Goal: Task Accomplishment & Management: Complete application form

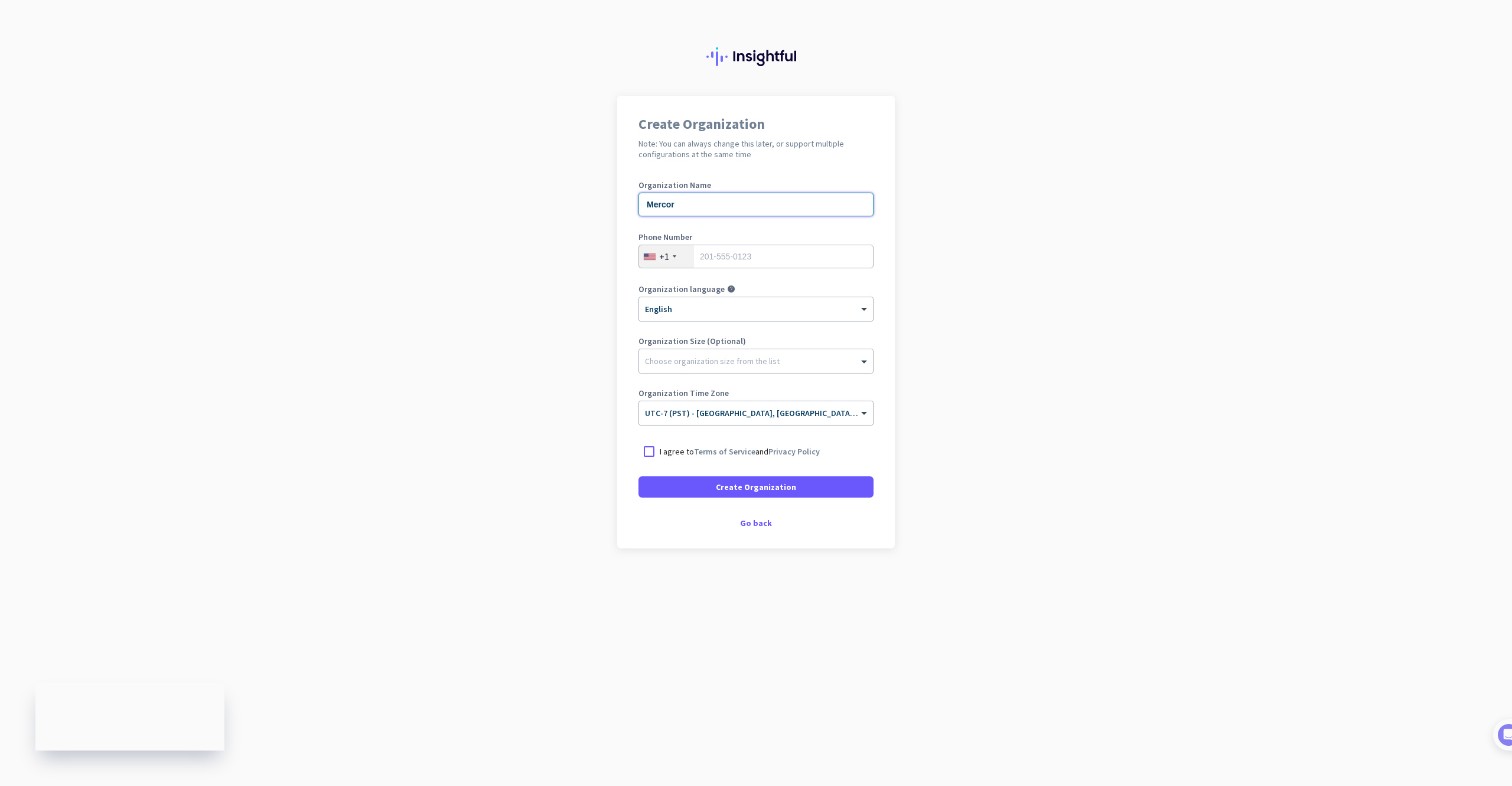
type input "Mercor"
type input "3233636223"
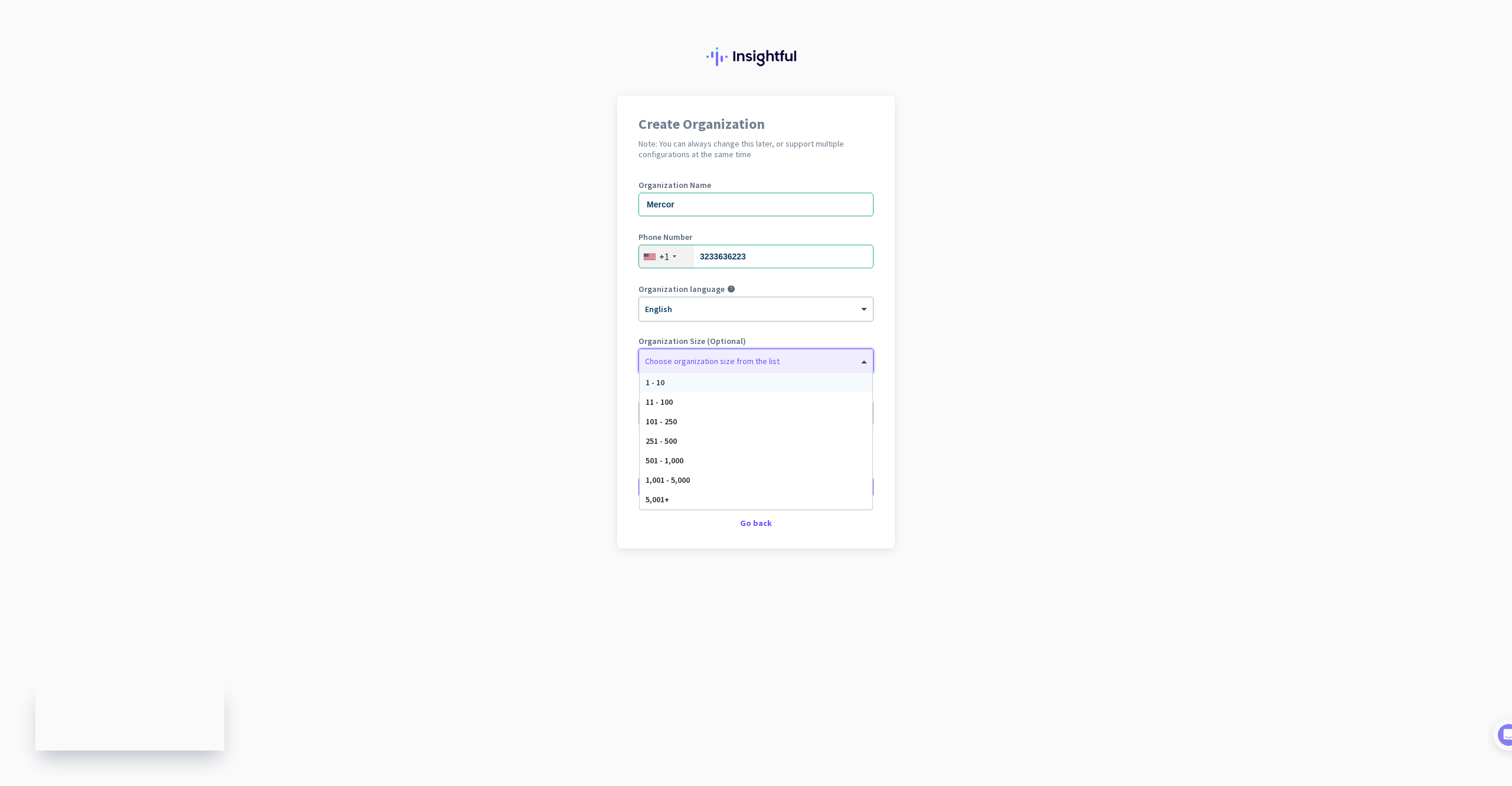
click at [722, 358] on div at bounding box center [756, 358] width 234 height 12
click at [694, 493] on div "5,001+" at bounding box center [756, 500] width 233 height 19
click at [702, 365] on div "× 5,001+" at bounding box center [748, 362] width 219 height 10
click at [711, 480] on div "1,001 - 5,000" at bounding box center [756, 480] width 233 height 19
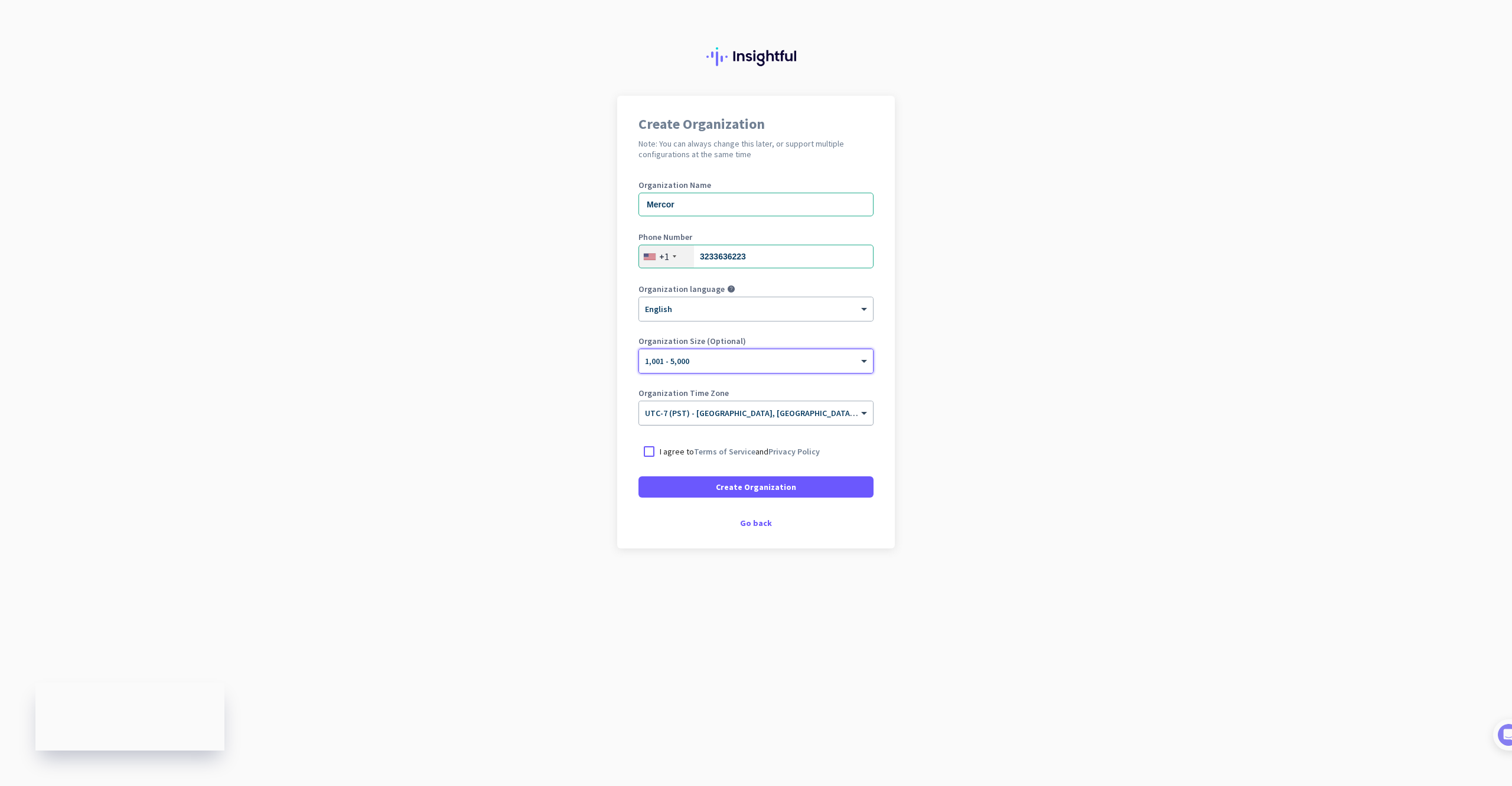
click at [725, 418] on span "UTC-7 (PST) - [GEOGRAPHIC_DATA], [GEOGRAPHIC_DATA], [GEOGRAPHIC_DATA][PERSON_NA…" at bounding box center [859, 413] width 428 height 11
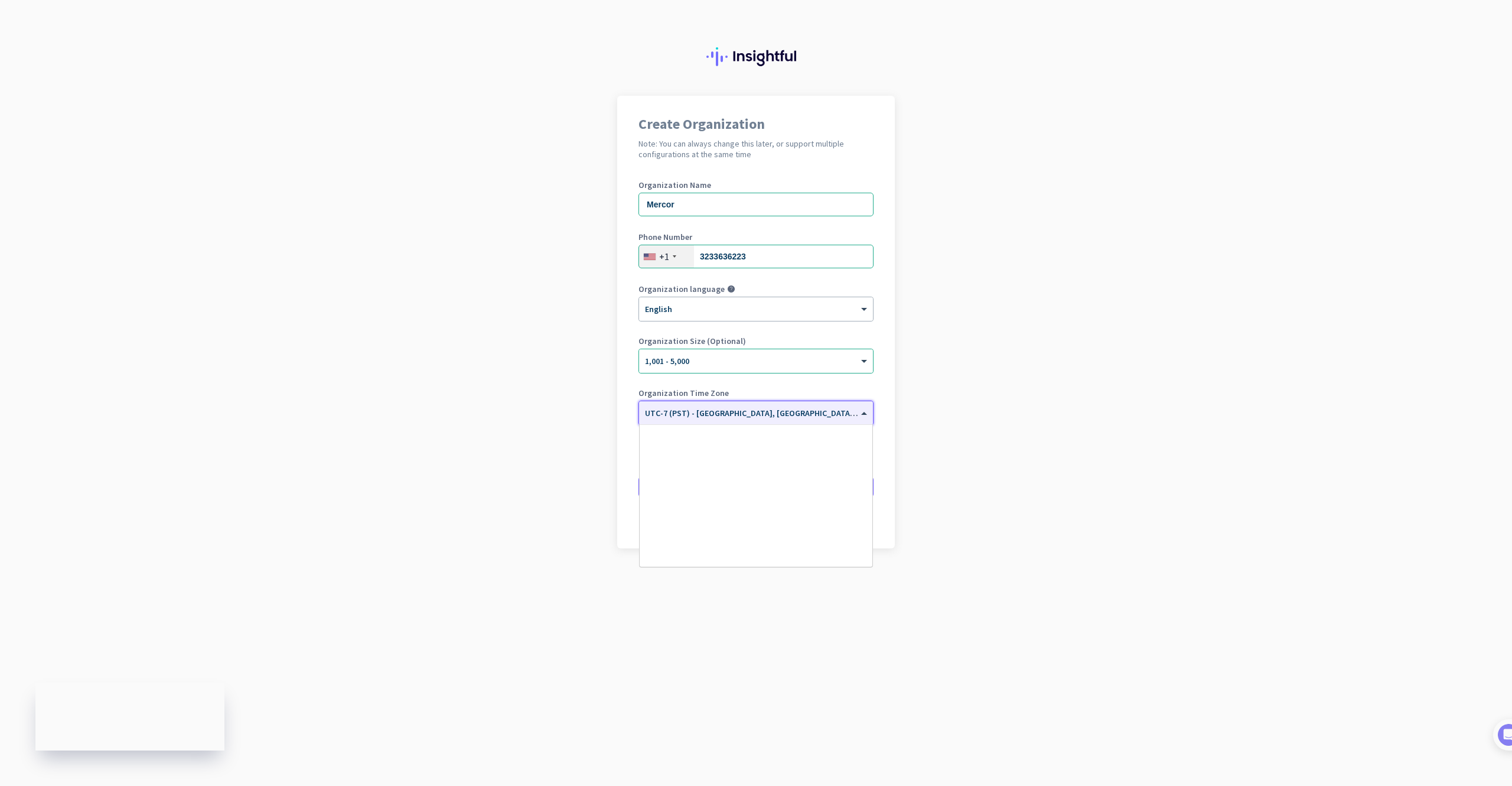
scroll to position [254, 0]
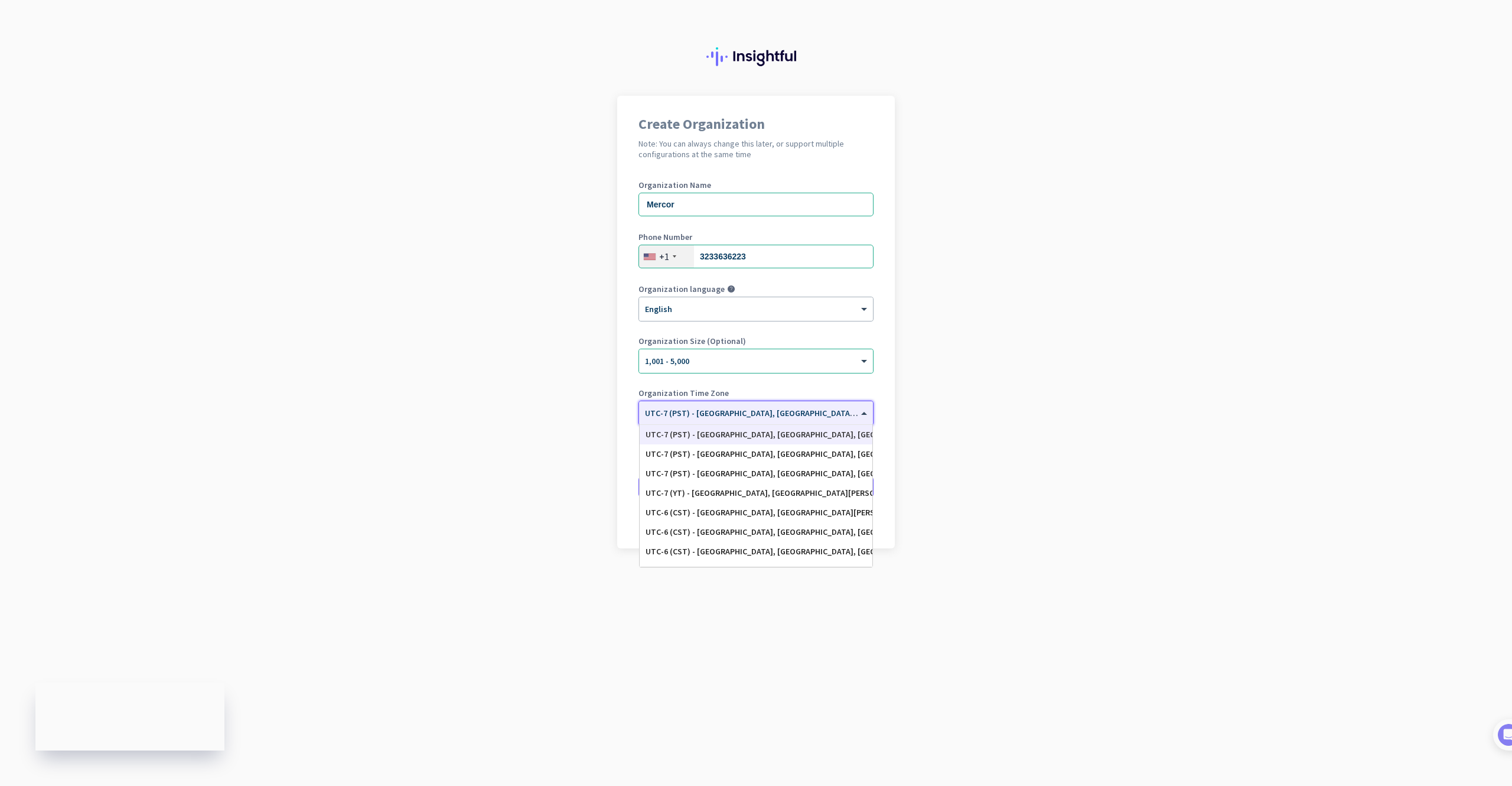
click at [725, 412] on input "text" at bounding box center [744, 410] width 198 height 9
click at [773, 418] on span "UTC-7 (PST) - [GEOGRAPHIC_DATA], [GEOGRAPHIC_DATA], [GEOGRAPHIC_DATA][PERSON_NA…" at bounding box center [859, 413] width 428 height 11
click at [1098, 411] on app-onboarding-organization "Create Organization Note: You can always change this later, or support multiple…" at bounding box center [756, 351] width 1512 height 512
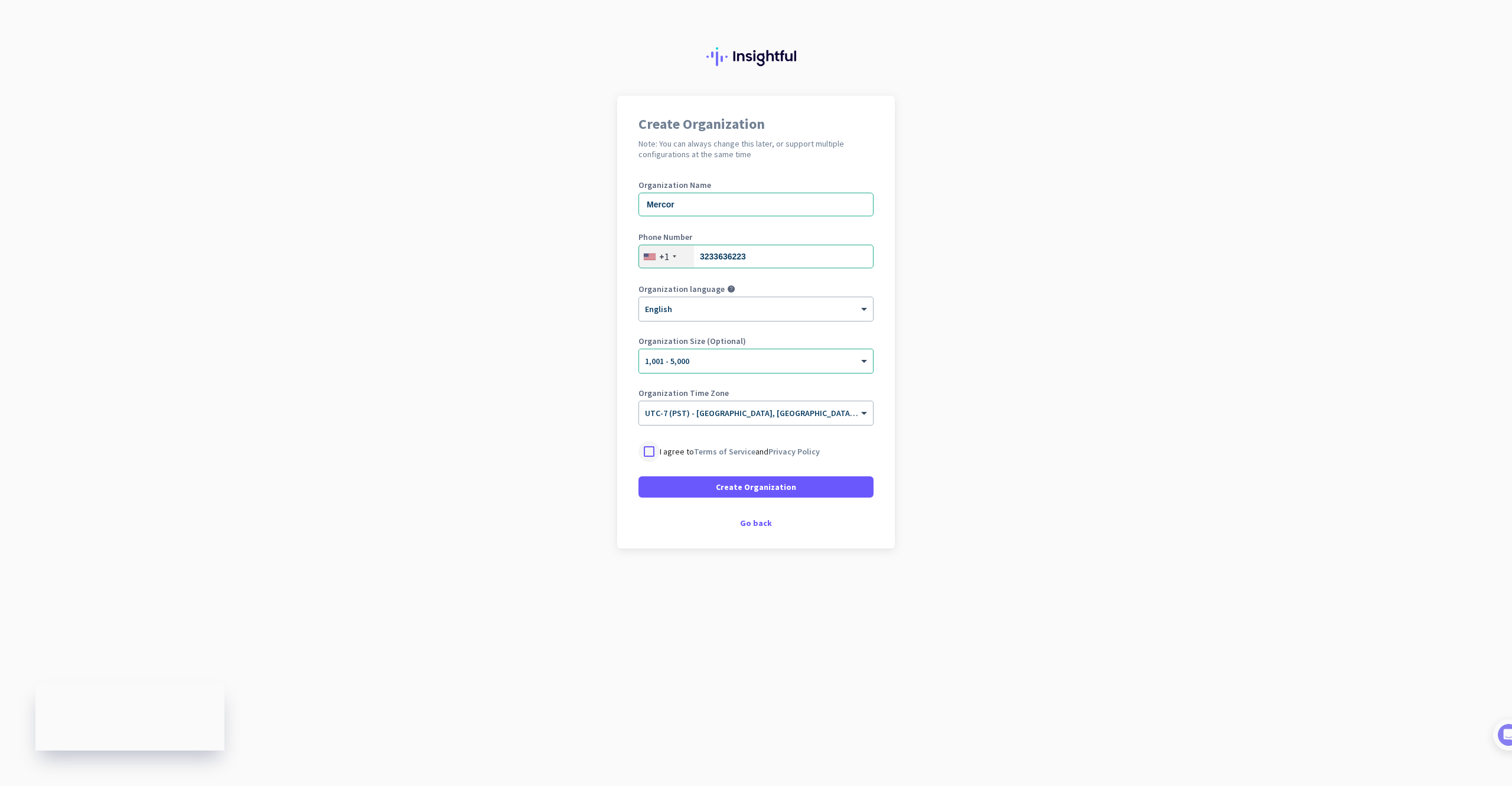
click at [650, 460] on div at bounding box center [649, 451] width 21 height 21
click at [723, 487] on span "Create Organization" at bounding box center [756, 487] width 80 height 12
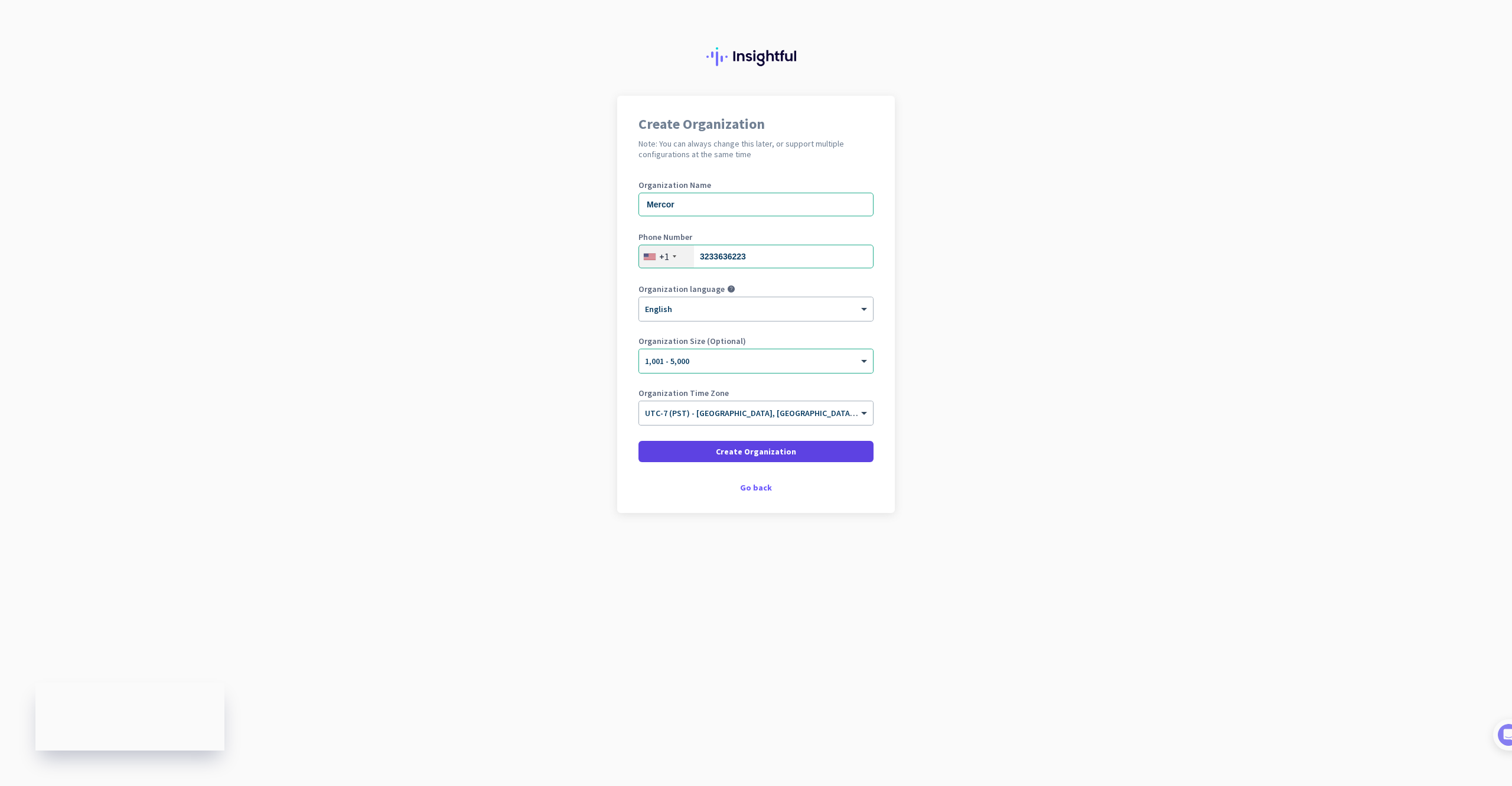
click at [754, 457] on span "Create Organization" at bounding box center [756, 451] width 80 height 12
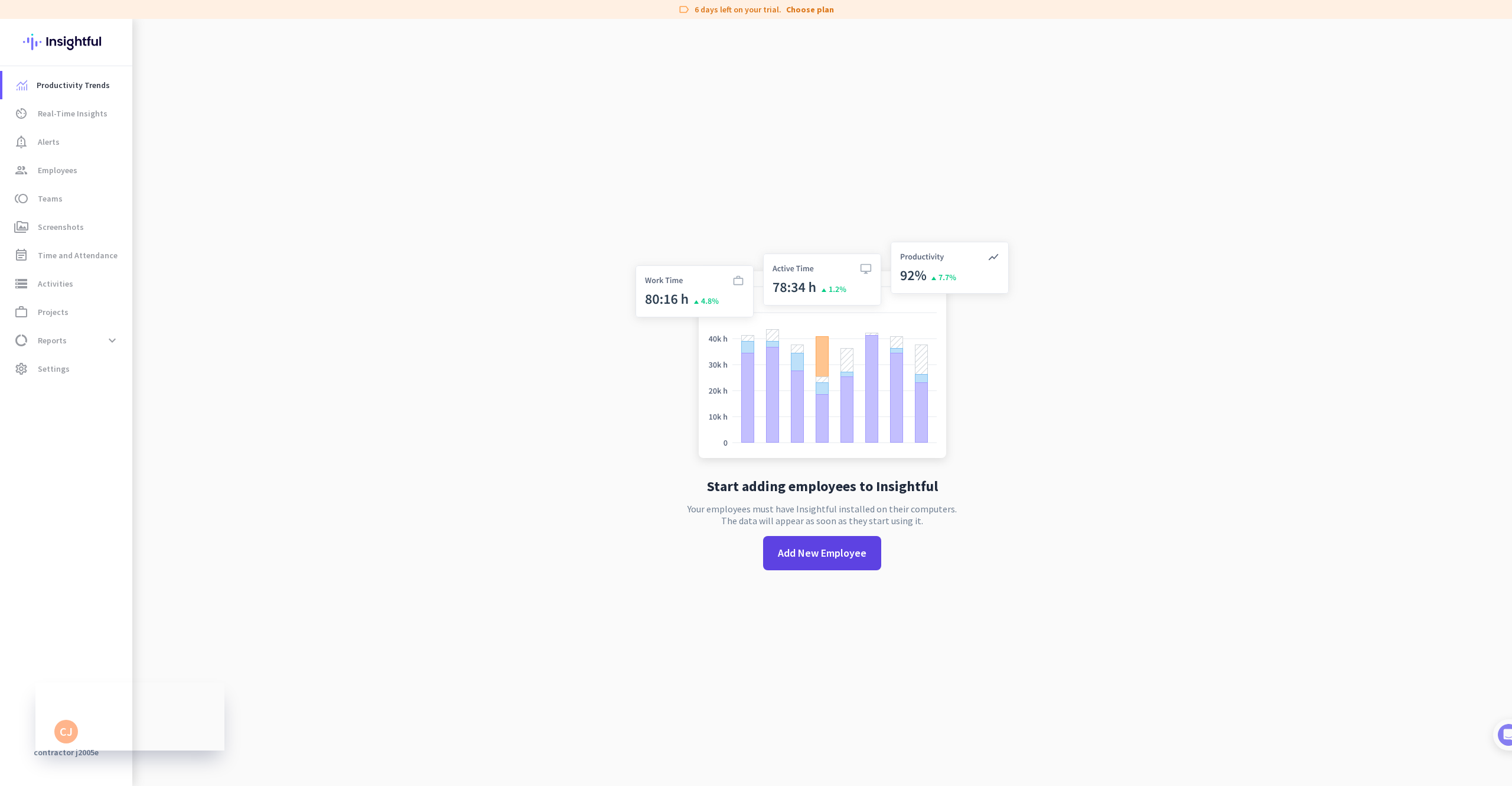
click at [825, 558] on span "Add New Employee" at bounding box center [822, 554] width 89 height 15
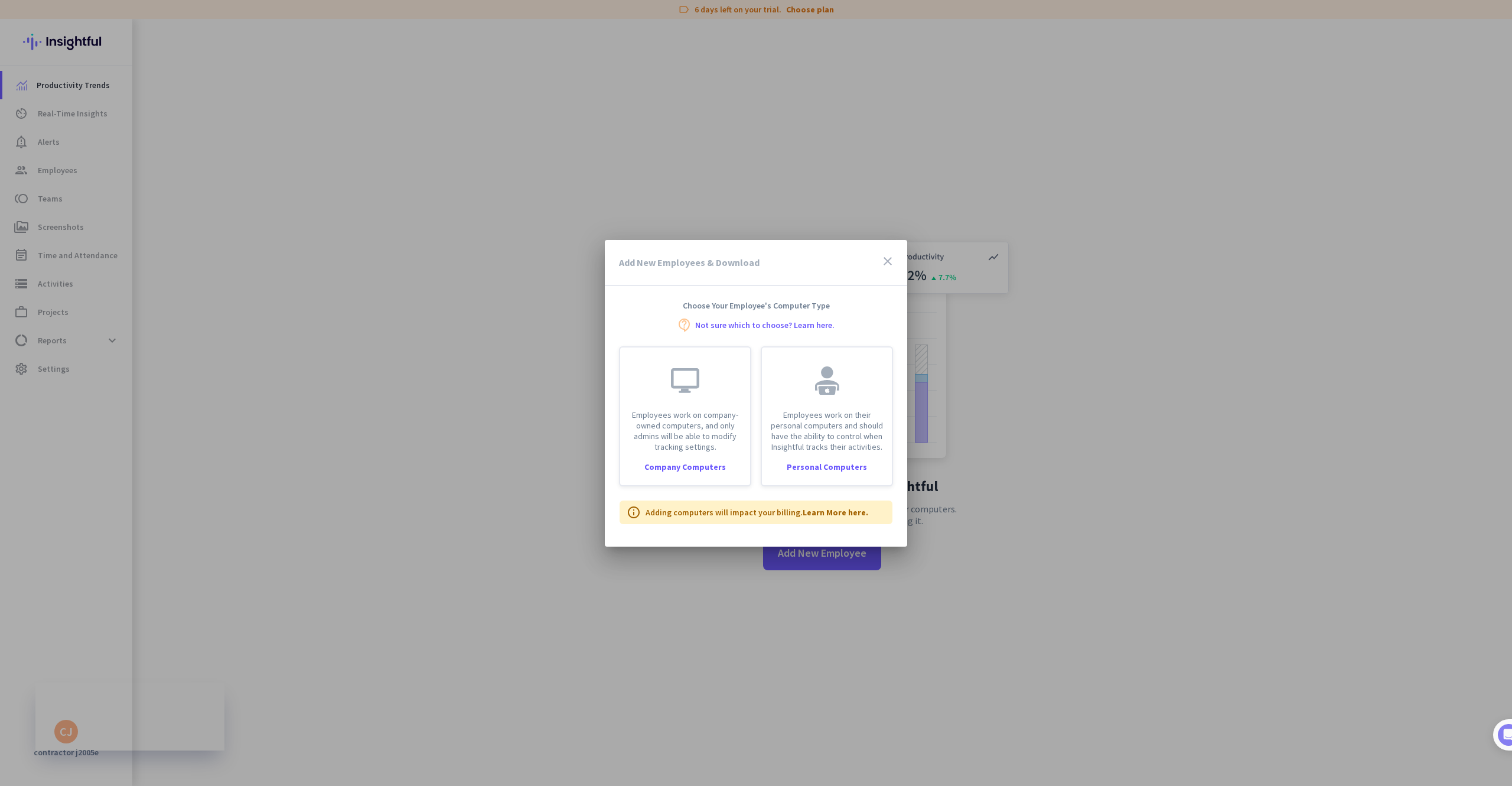
click at [887, 263] on icon "close" at bounding box center [888, 261] width 14 height 14
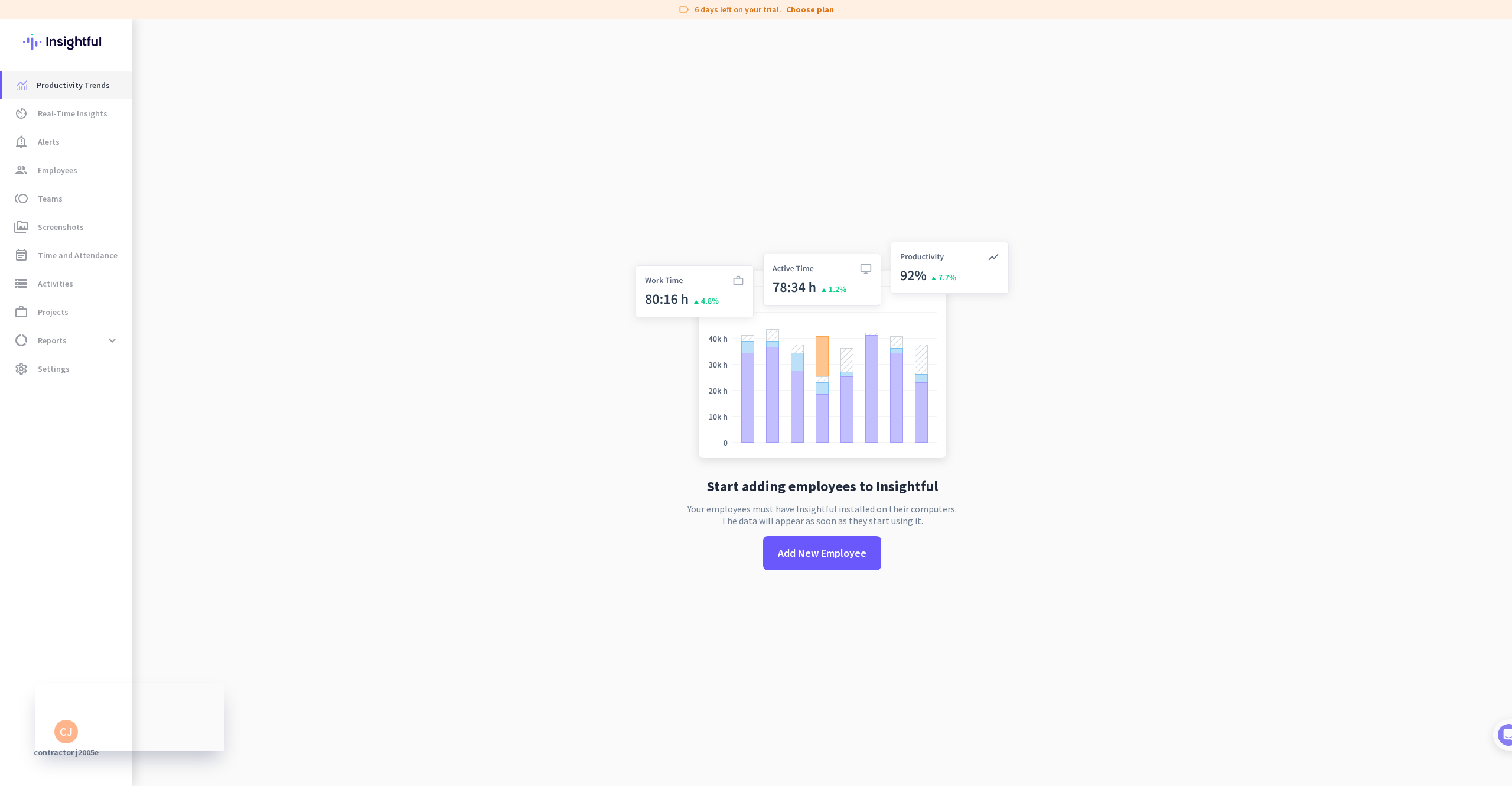
click at [100, 76] on link "Productivity Trends" at bounding box center [67, 85] width 130 height 28
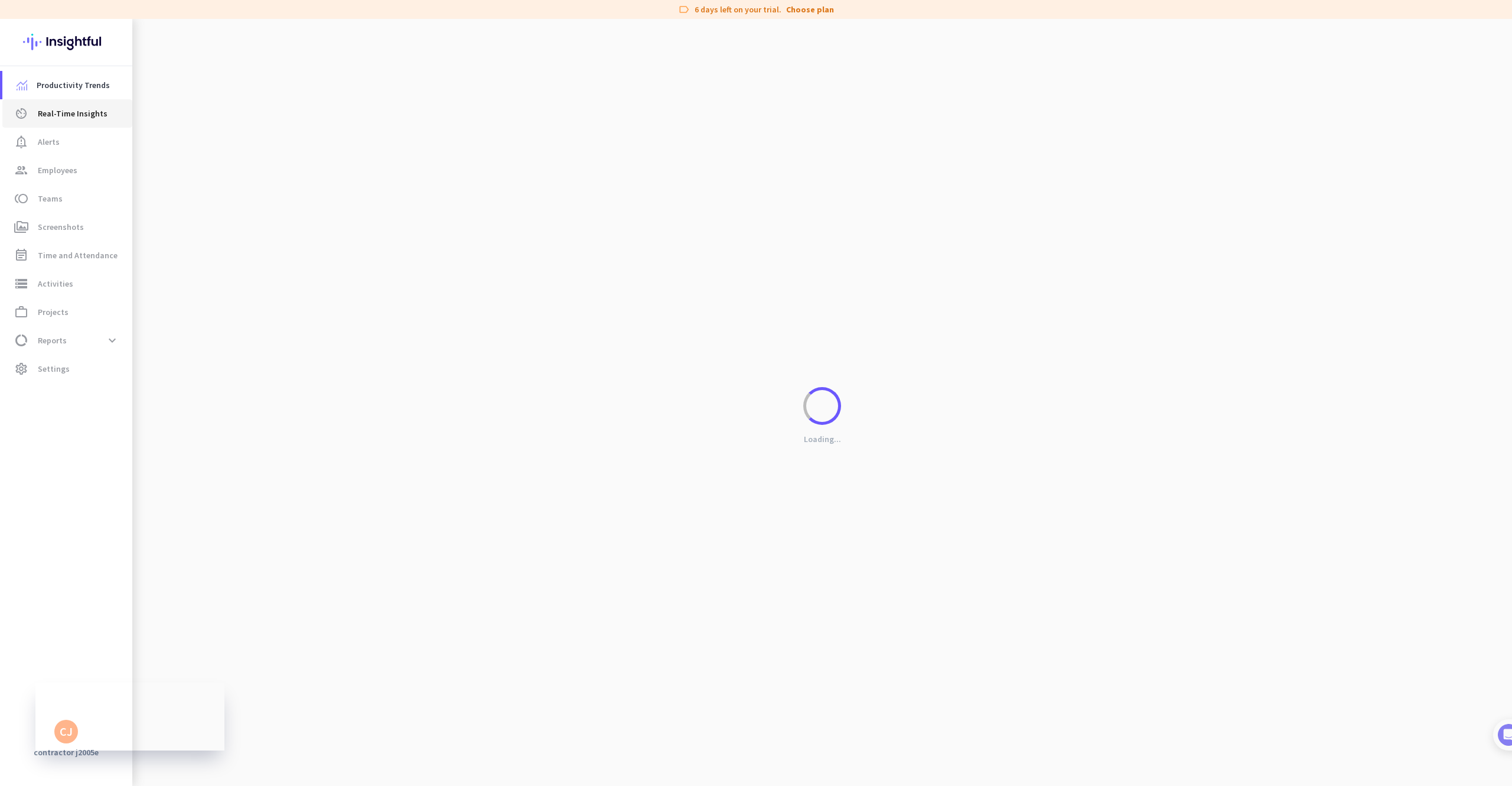
drag, startPoint x: 60, startPoint y: 116, endPoint x: 68, endPoint y: 101, distance: 17.0
click at [60, 116] on span "Real-Time Insights" at bounding box center [73, 114] width 70 height 14
click at [57, 143] on span "Alerts" at bounding box center [49, 142] width 22 height 14
